Goal: Transaction & Acquisition: Purchase product/service

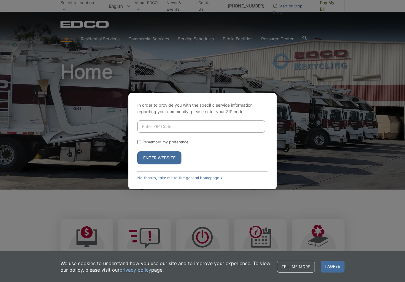
click at [159, 127] on input "Enter ZIP Code" at bounding box center [201, 126] width 128 height 12
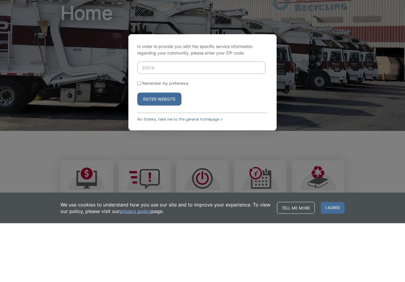
type input "92019"
click at [148, 120] on form "92019 Remember my preference Enter Website" at bounding box center [202, 142] width 130 height 44
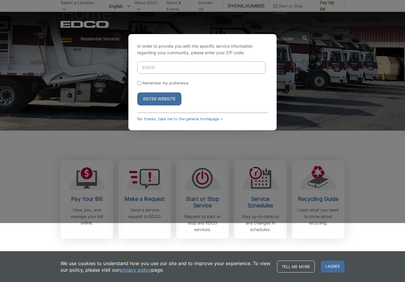
click at [145, 85] on label "Remember my preference" at bounding box center [165, 83] width 46 height 4
click at [141, 85] on input "Remember my preference" at bounding box center [139, 83] width 4 height 4
checkbox input "true"
click at [163, 97] on button "Enter Website" at bounding box center [159, 98] width 44 height 13
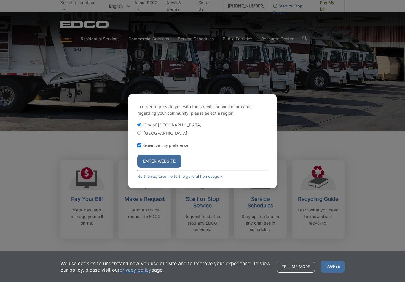
click at [161, 156] on button "Enter Website" at bounding box center [159, 161] width 44 height 13
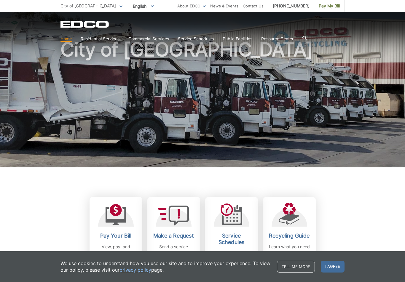
scroll to position [21, 0]
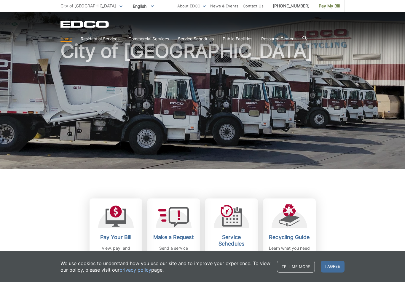
click at [334, 273] on span "I agree" at bounding box center [333, 267] width 24 height 12
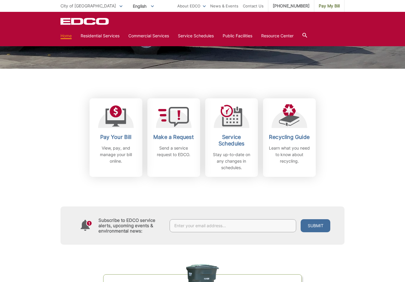
scroll to position [123, 0]
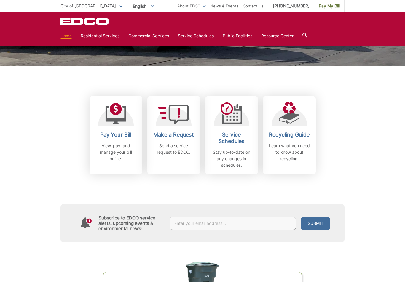
click at [119, 130] on link "Pay Your Bill View, pay, and manage your bill online." at bounding box center [115, 135] width 53 height 79
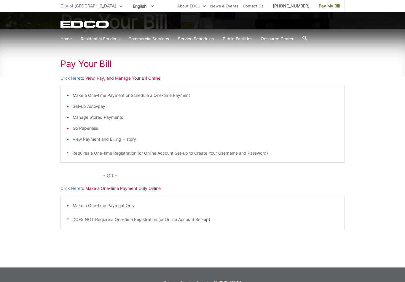
scroll to position [83, 0]
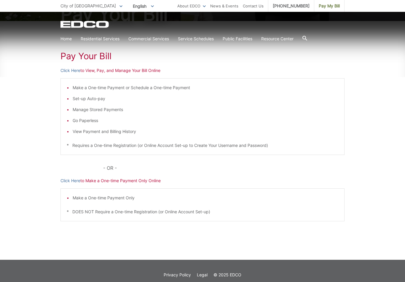
click at [108, 72] on p "Click Here to View, Pay, and Manage Your Bill Online" at bounding box center [202, 70] width 284 height 7
click at [92, 70] on p "Click Here to View, Pay, and Manage Your Bill Online" at bounding box center [202, 70] width 284 height 7
click at [69, 71] on link "Click Here" at bounding box center [70, 70] width 20 height 7
